Goal: Find specific page/section: Find specific page/section

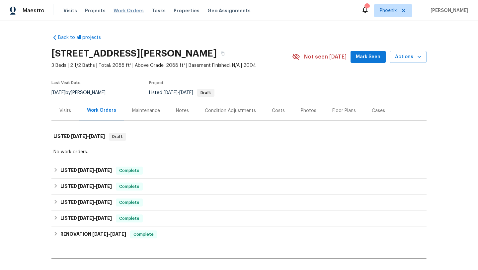
click at [123, 8] on span "Work Orders" at bounding box center [129, 10] width 30 height 7
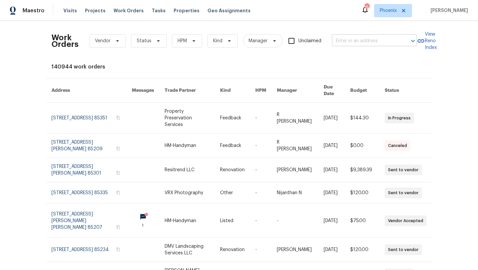
click at [358, 42] on input "text" at bounding box center [365, 41] width 66 height 10
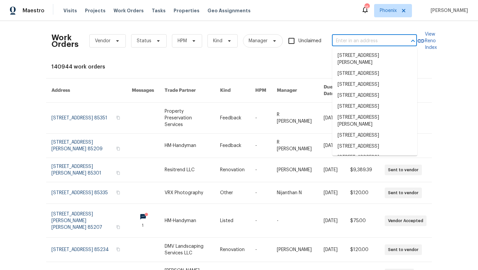
paste input "1307 E Leaf Rd, San Tan Valley, AZ 85140"
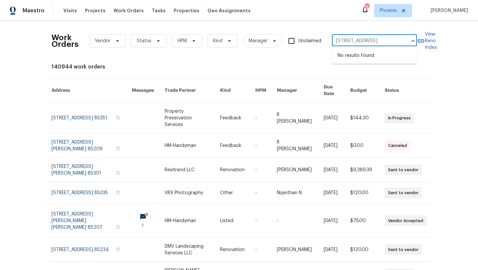
type input "1307 E Leaf Rd"
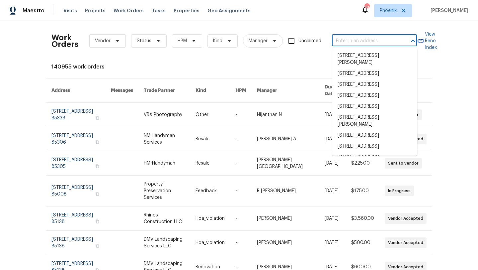
click at [369, 43] on input "text" at bounding box center [365, 41] width 66 height 10
paste input "1307 E Leaf Rd, San Tan Valley, AZ 85140"
type input "1307 E Leaf Rd, San Tan Valley, AZ 85140"
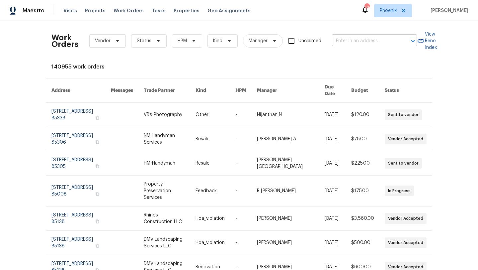
click at [348, 43] on input "text" at bounding box center [365, 41] width 66 height 10
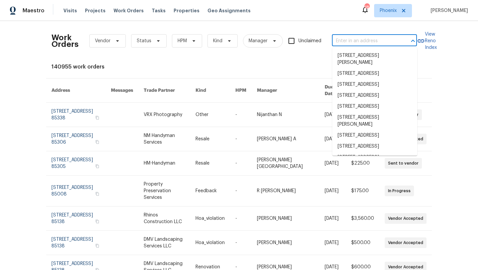
paste input "[STREET_ADDRESS]"
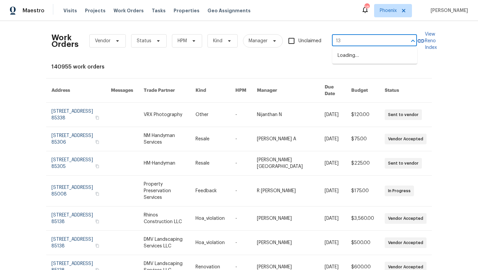
type input "1"
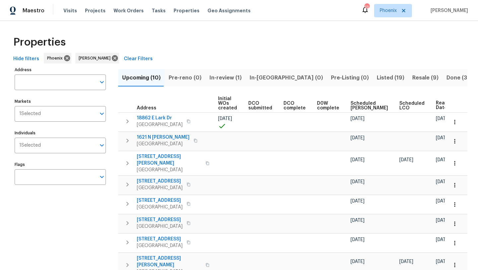
click at [377, 74] on span "Listed (19)" at bounding box center [391, 77] width 28 height 9
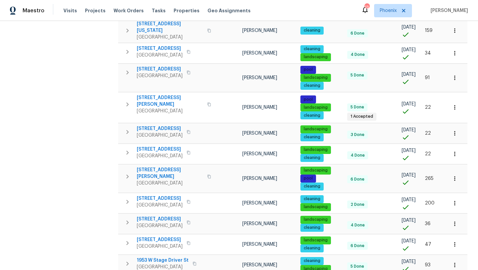
scroll to position [277, 0]
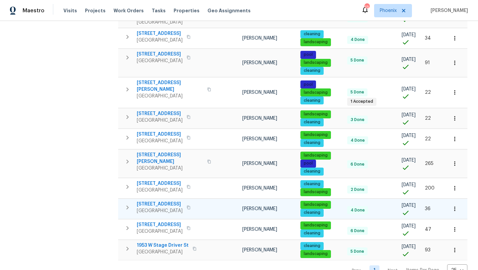
click at [157, 201] on span "[STREET_ADDRESS]" at bounding box center [160, 204] width 46 height 7
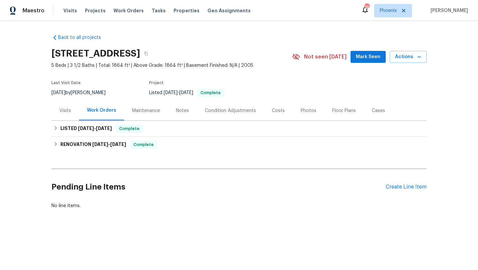
click at [363, 55] on span "Mark Seen" at bounding box center [368, 57] width 25 height 8
click at [146, 110] on div "Maintenance" at bounding box center [146, 110] width 28 height 7
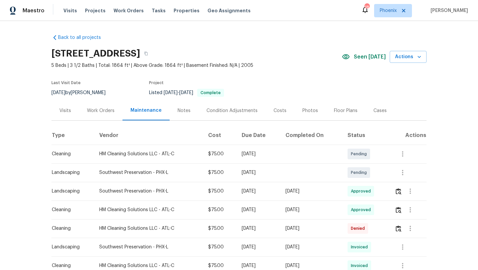
click at [146, 110] on div "Maintenance" at bounding box center [145, 110] width 31 height 7
click at [307, 110] on div "Photos" at bounding box center [310, 110] width 16 height 7
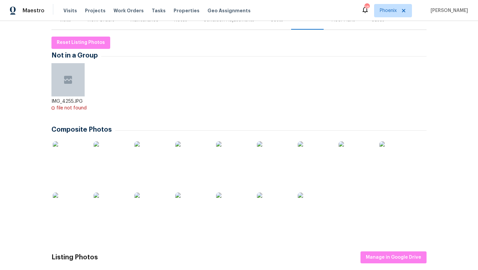
scroll to position [101, 0]
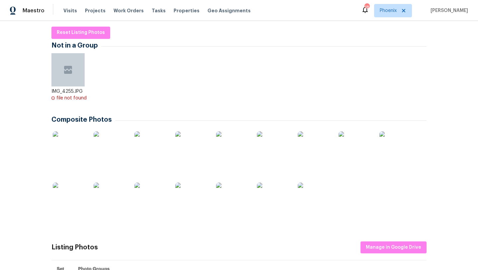
click at [71, 144] on img at bounding box center [69, 147] width 33 height 33
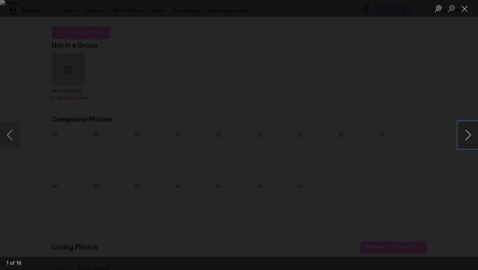
click at [467, 139] on button "Next image" at bounding box center [468, 135] width 20 height 27
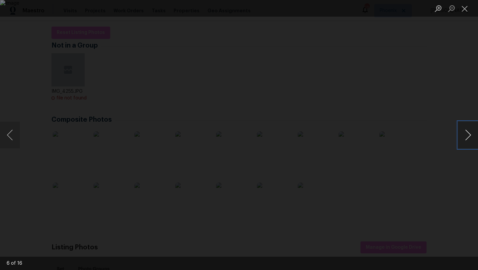
click at [467, 139] on button "Next image" at bounding box center [468, 135] width 20 height 27
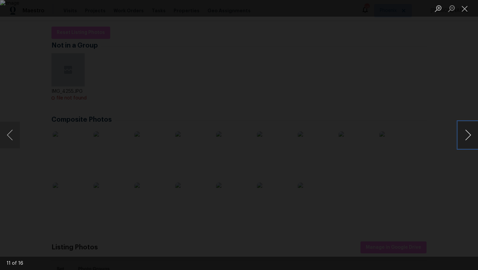
click at [468, 138] on button "Next image" at bounding box center [468, 135] width 20 height 27
click at [467, 138] on button "Next image" at bounding box center [468, 135] width 20 height 27
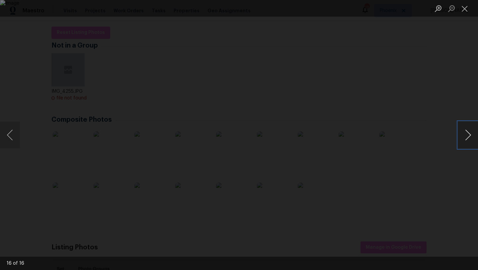
click at [467, 138] on button "Next image" at bounding box center [468, 135] width 20 height 27
click at [464, 11] on button "Close lightbox" at bounding box center [464, 9] width 13 height 12
